Goal: Check status: Check status

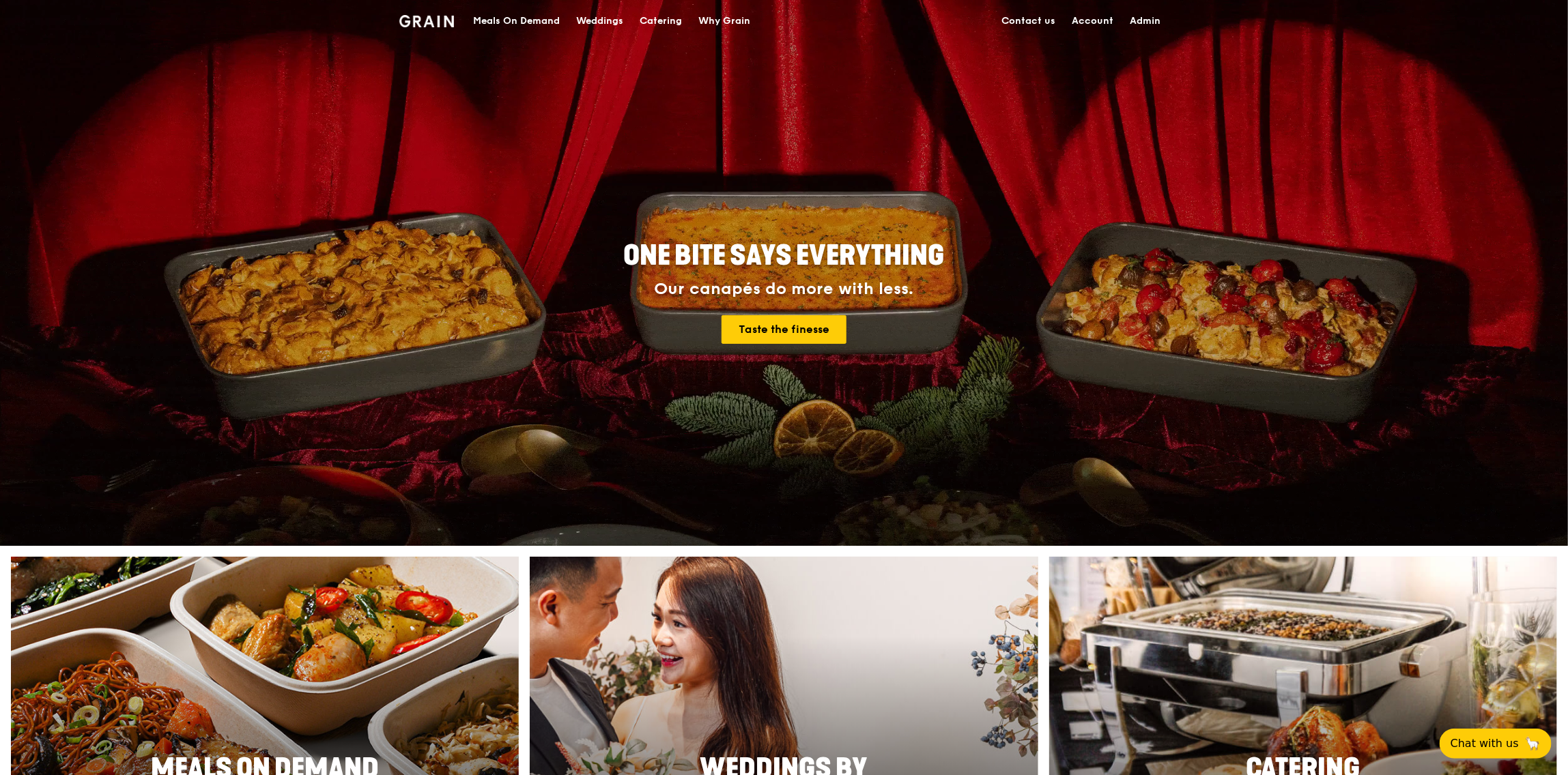
click at [543, 18] on div "Meals On Demand" at bounding box center [516, 21] width 87 height 41
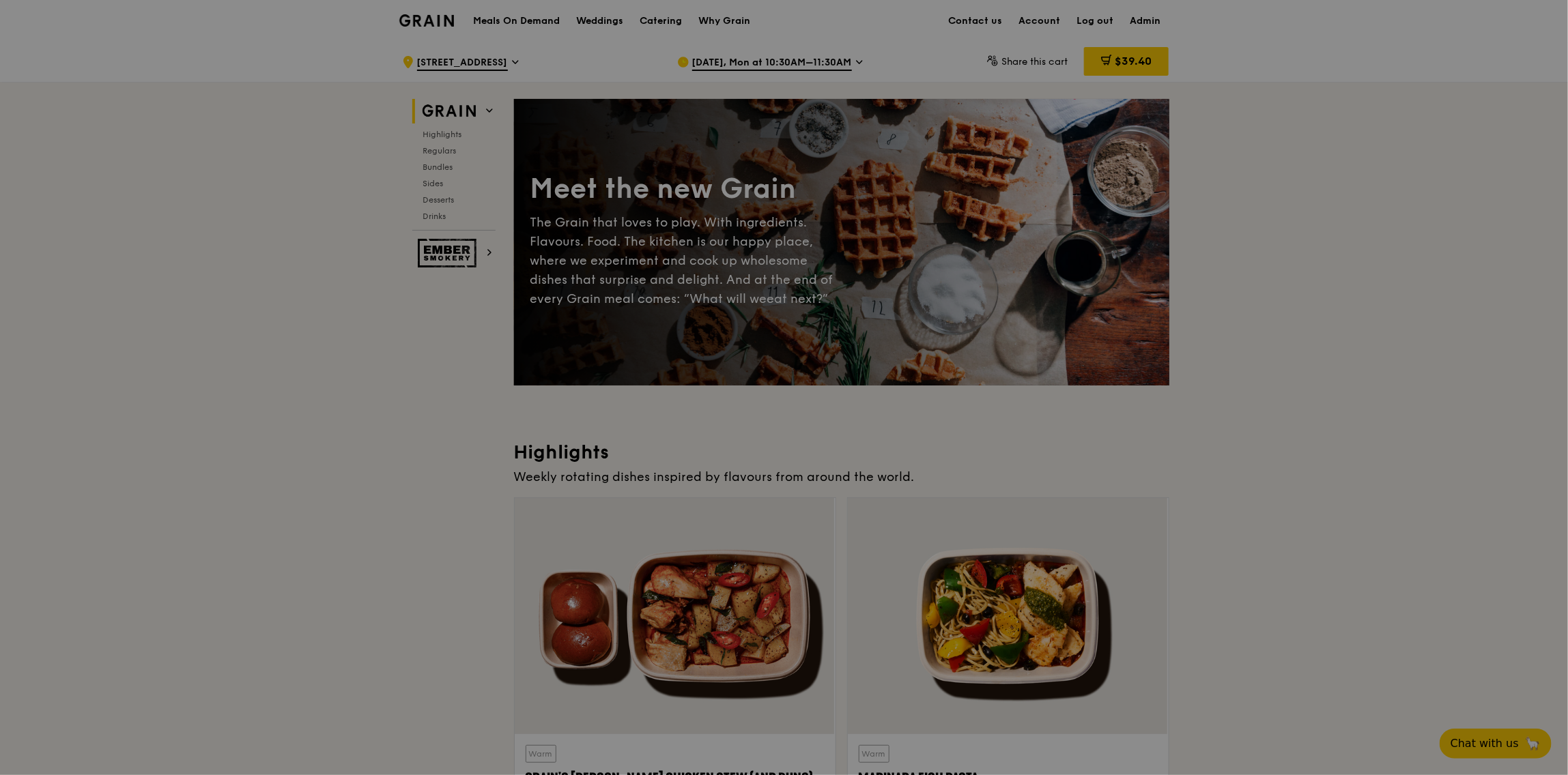
click at [741, 65] on div at bounding box center [784, 388] width 1568 height 775
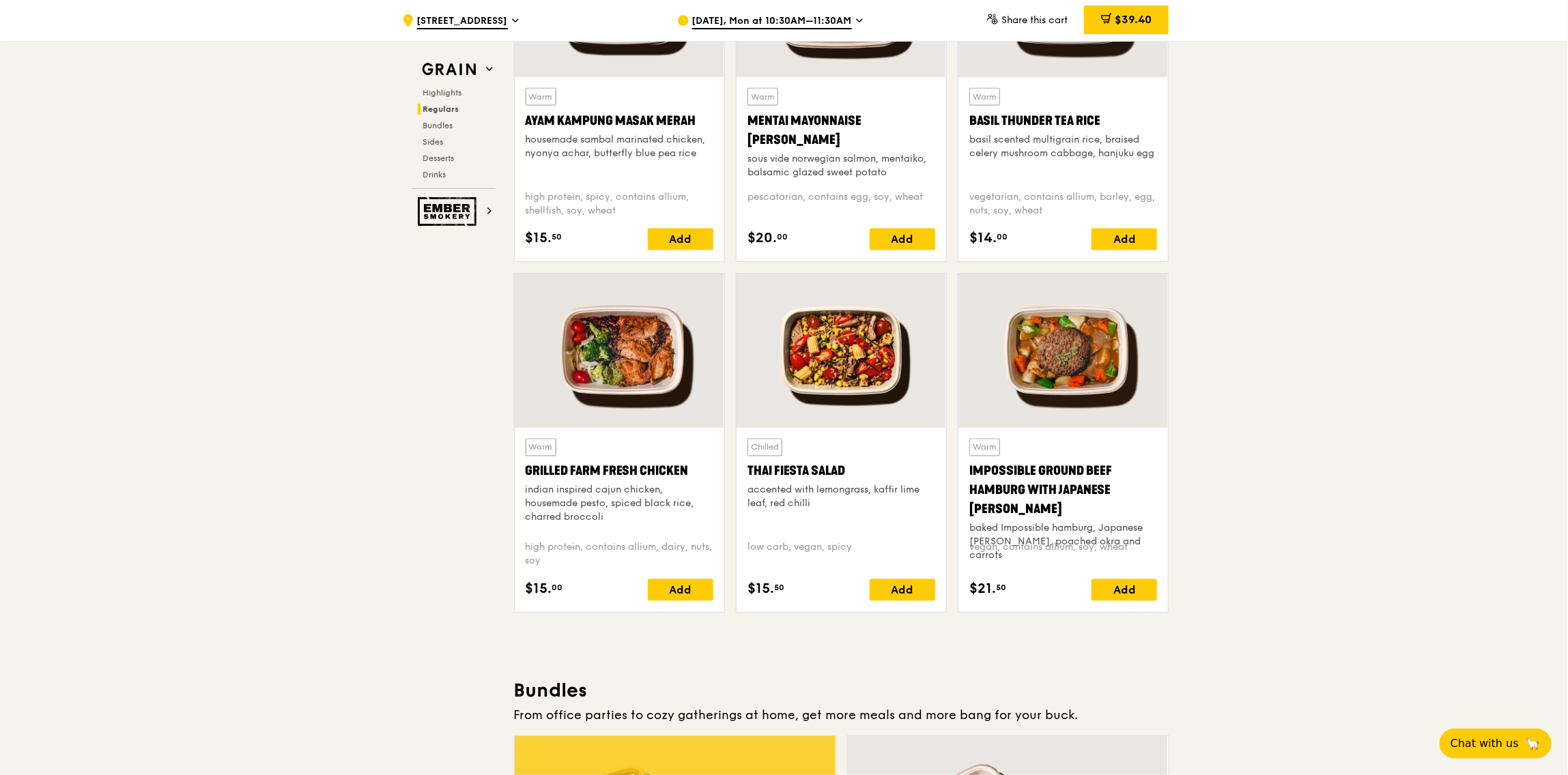
scroll to position [1259, 0]
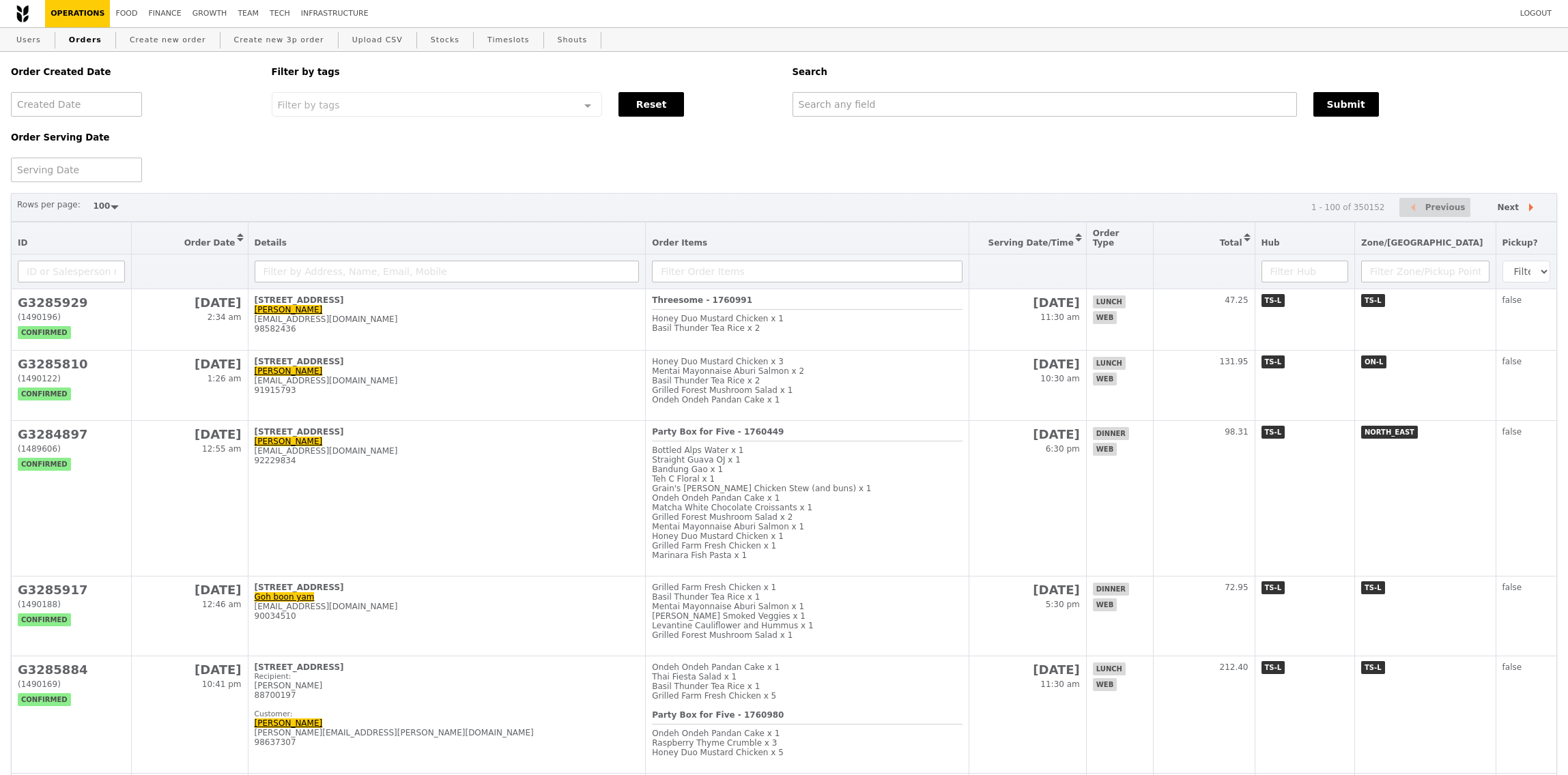
select select "100"
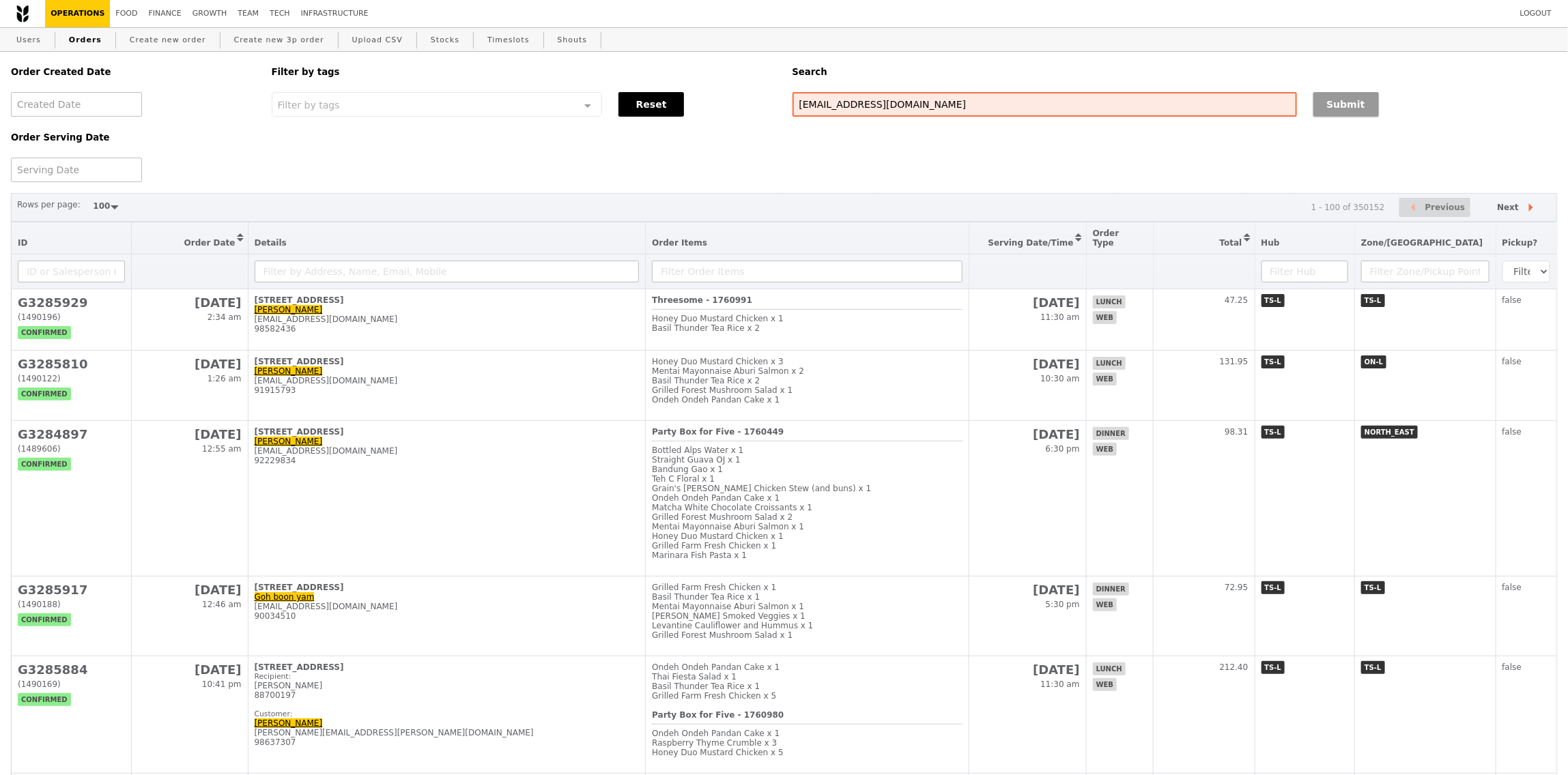
click at [1346, 107] on button "Submit" at bounding box center [1346, 105] width 65 height 25
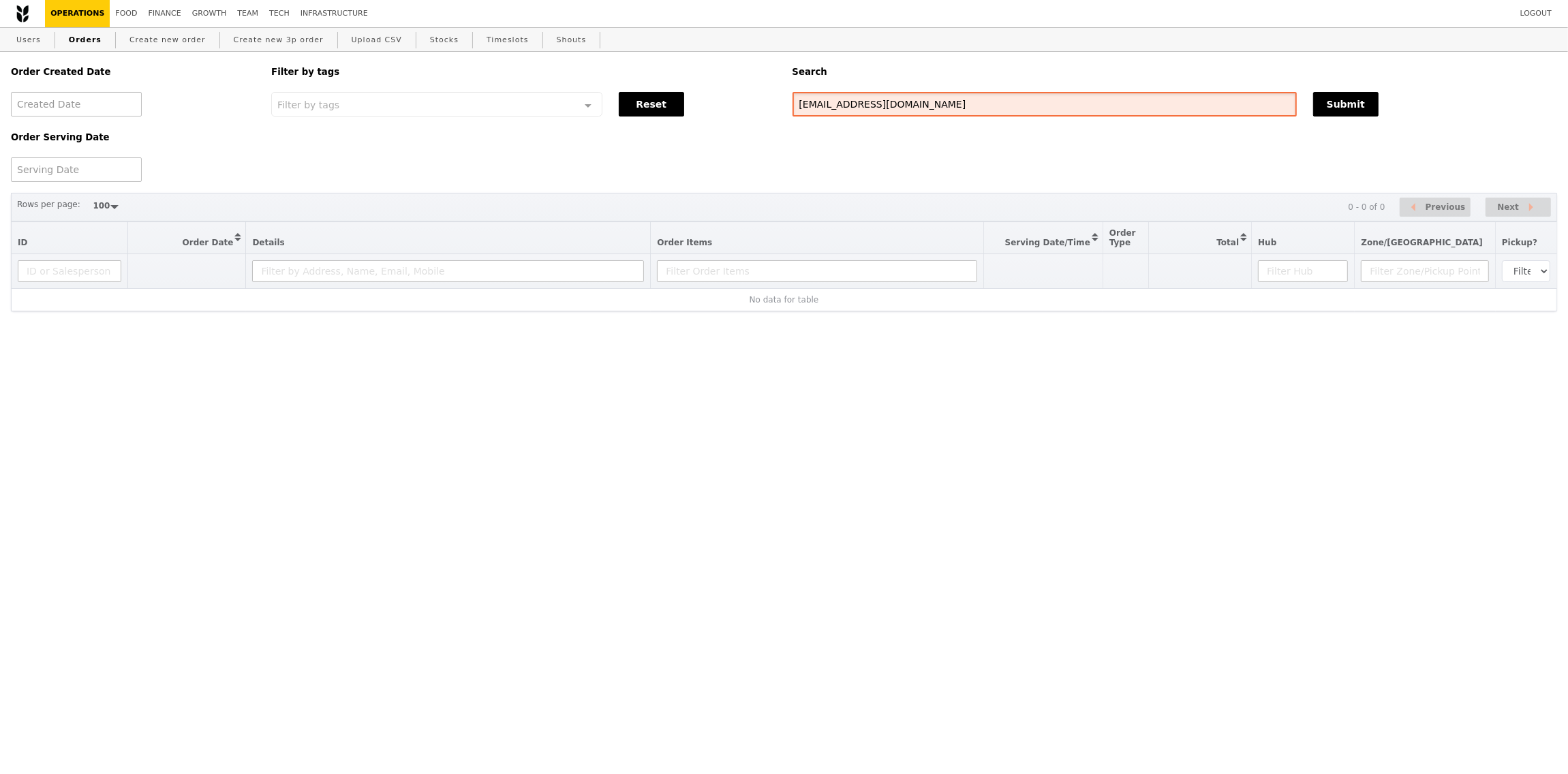
drag, startPoint x: 828, startPoint y: 108, endPoint x: 774, endPoint y: 109, distance: 54.0
click at [774, 109] on div "Order Created Date Order Serving Date Filter by tags Filter by tags Meal_Plan W…" at bounding box center [783, 116] width 1562 height 130
type input "[DOMAIN_NAME]"
click at [991, 96] on input "[DOMAIN_NAME]" at bounding box center [1044, 105] width 504 height 24
click at [991, 96] on input "[DOMAIN_NAME]" at bounding box center [1044, 105] width 504 height 24
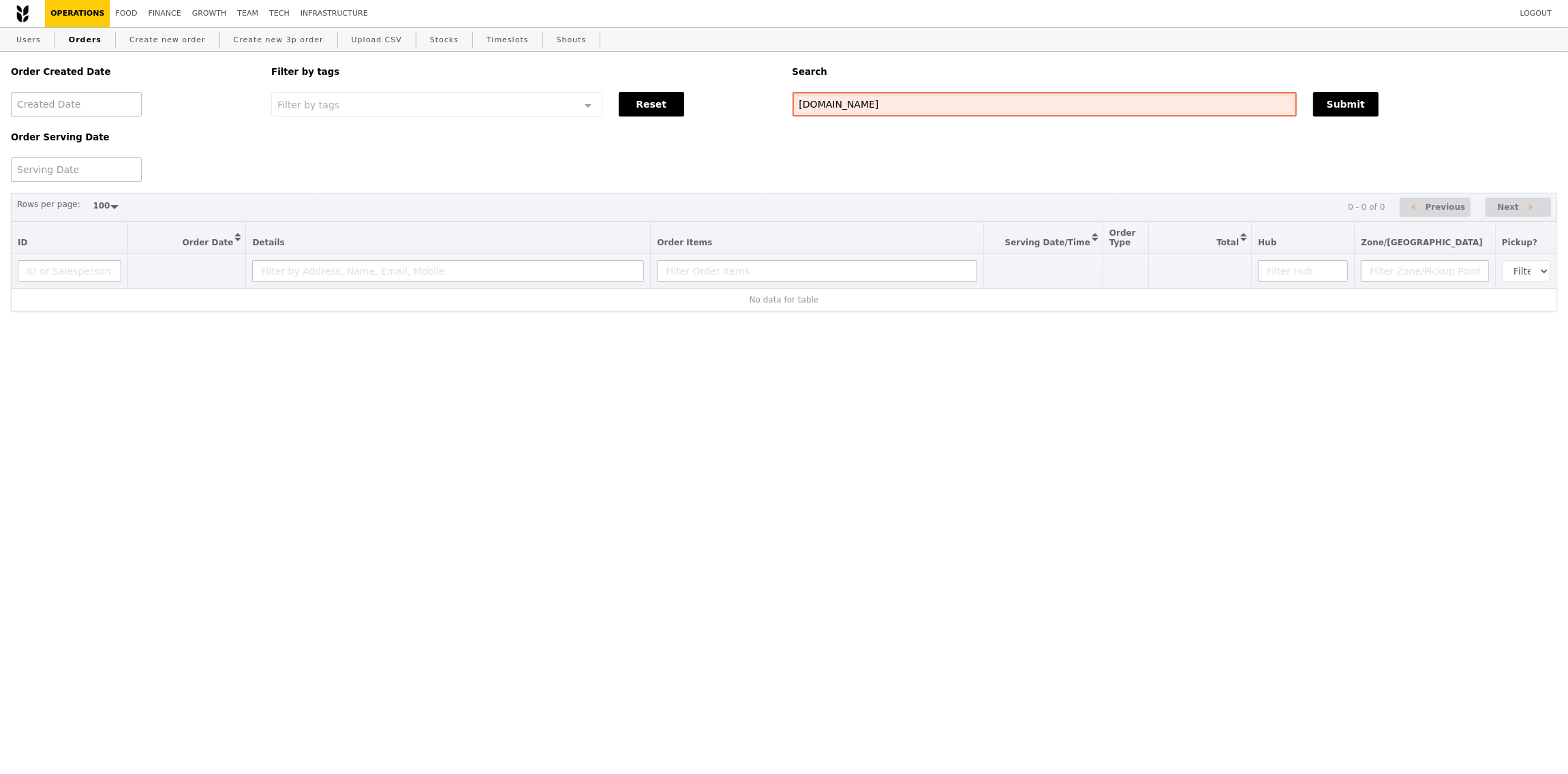
click at [991, 96] on input "[DOMAIN_NAME]" at bounding box center [1044, 105] width 504 height 24
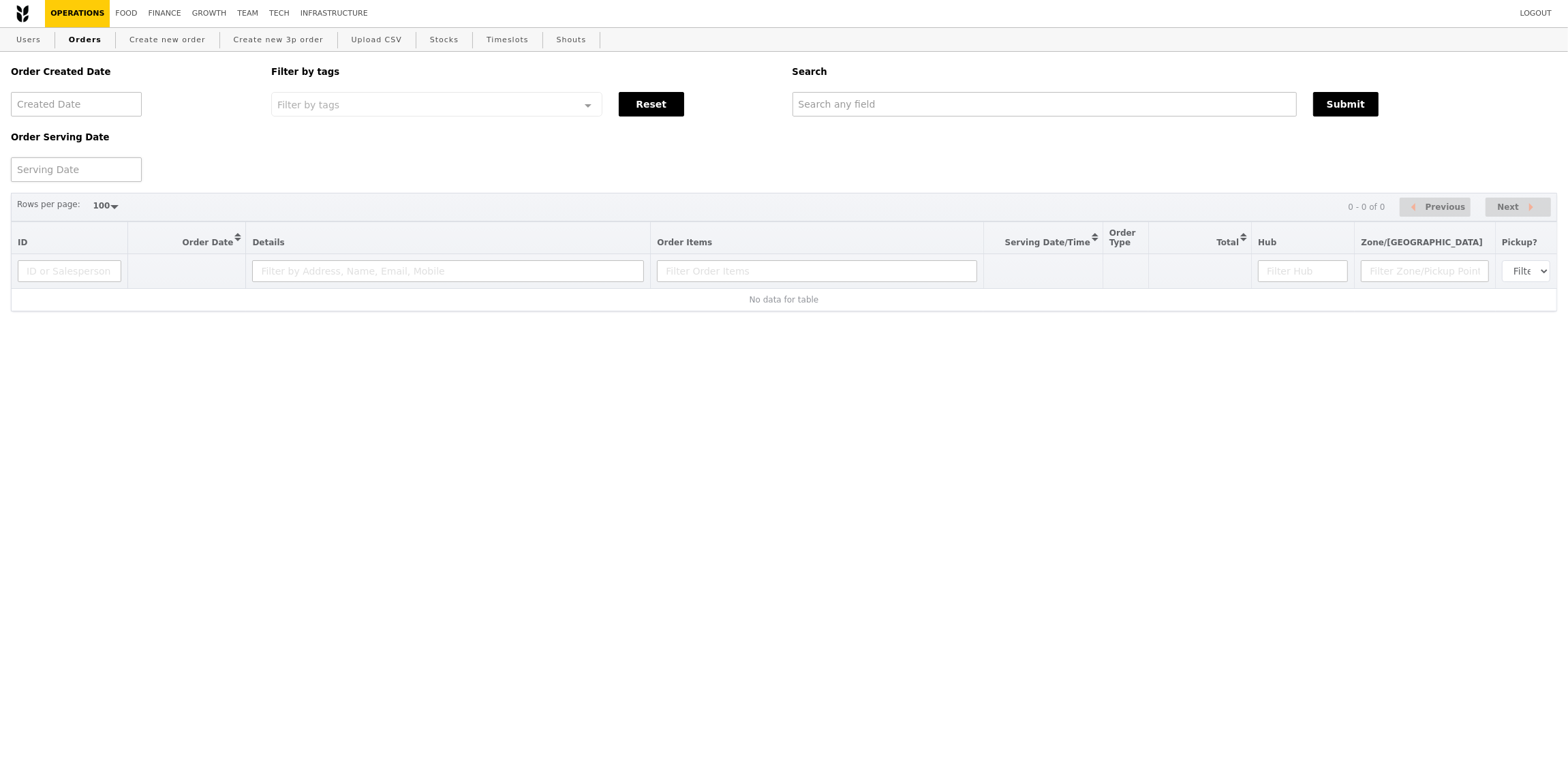
click at [82, 160] on div at bounding box center [76, 170] width 131 height 24
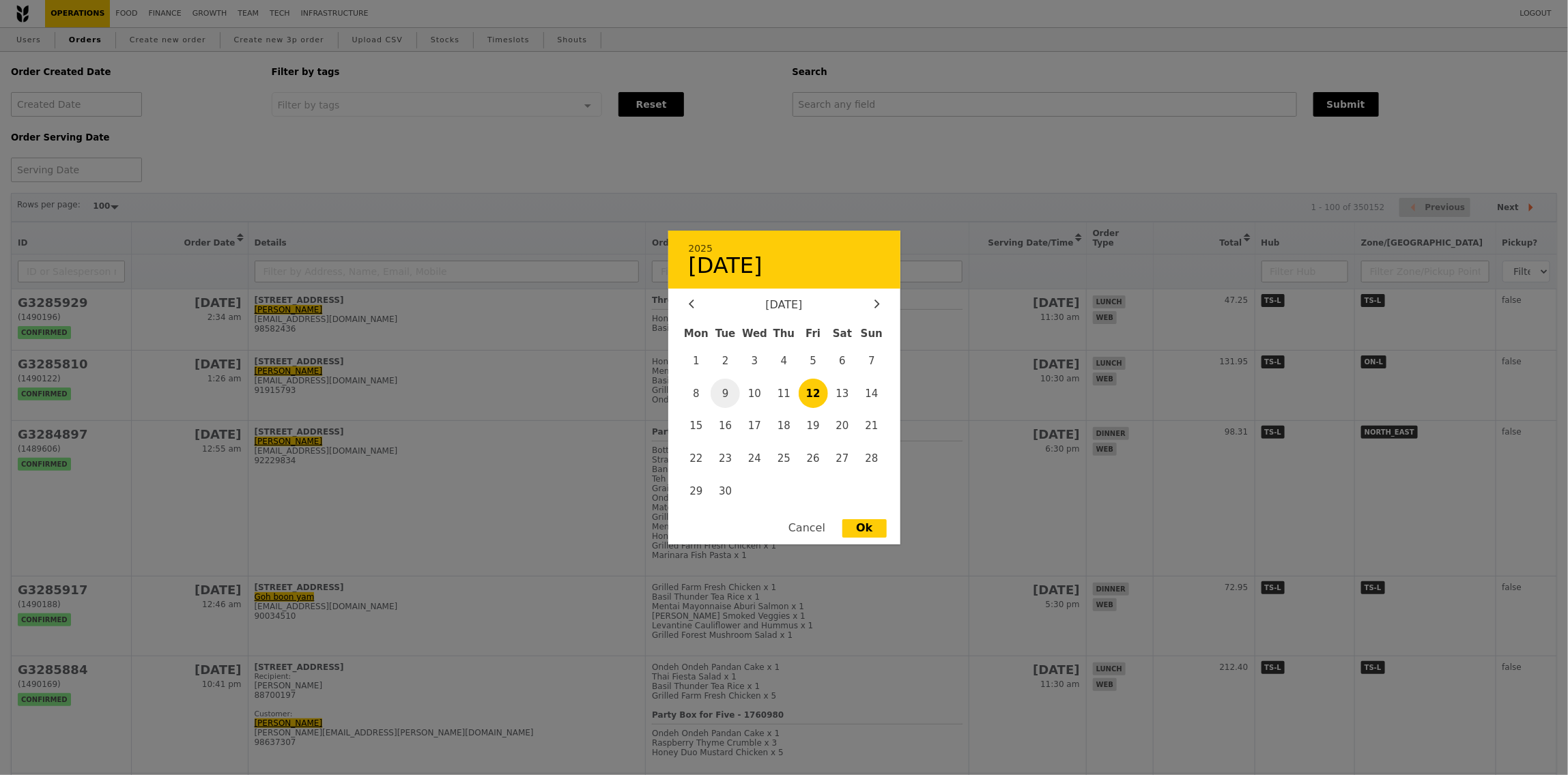
click at [720, 395] on span "9" at bounding box center [726, 393] width 29 height 29
type input "[DATE]"
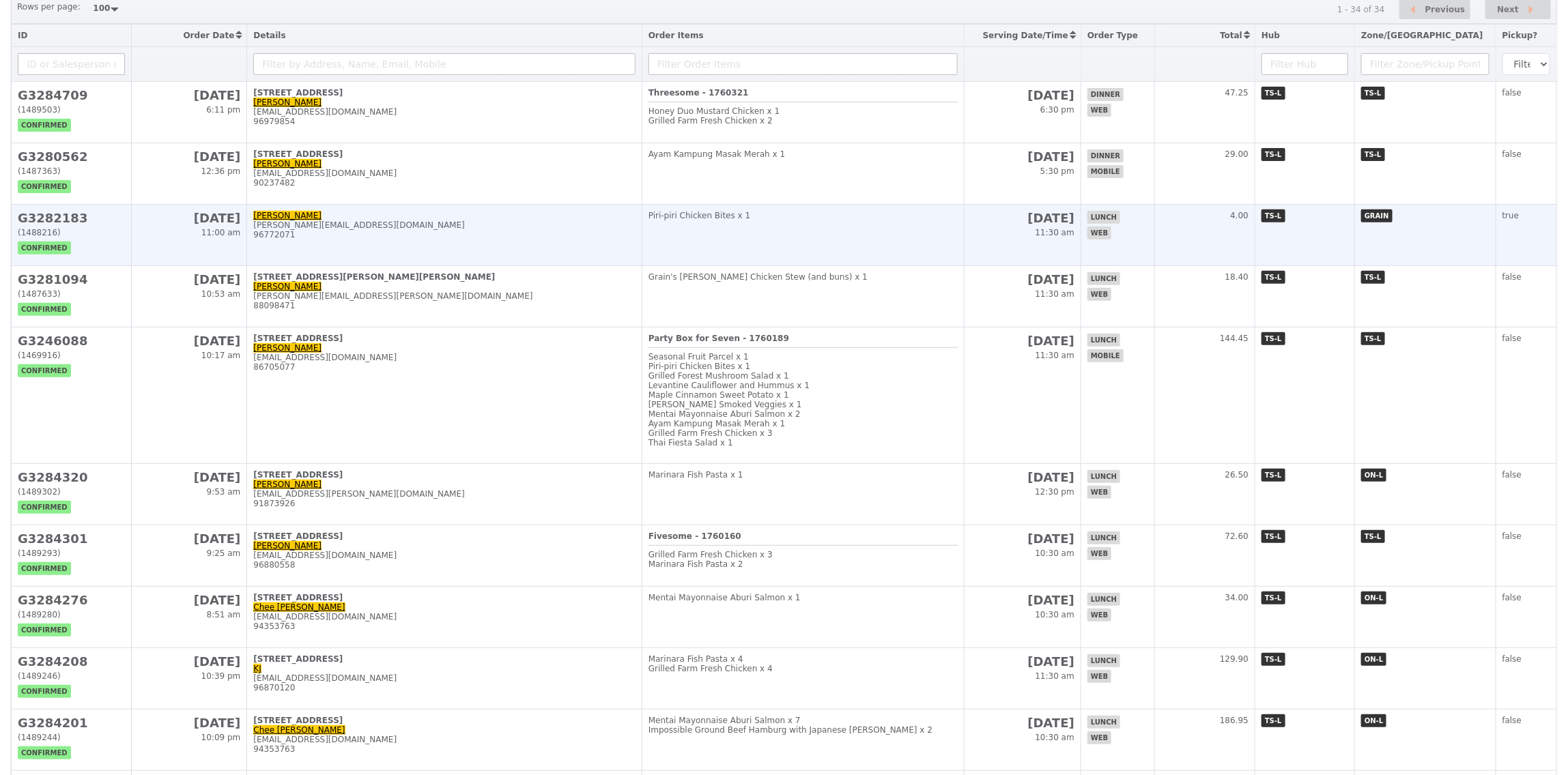
scroll to position [50, 0]
